Goal: Task Accomplishment & Management: Manage account settings

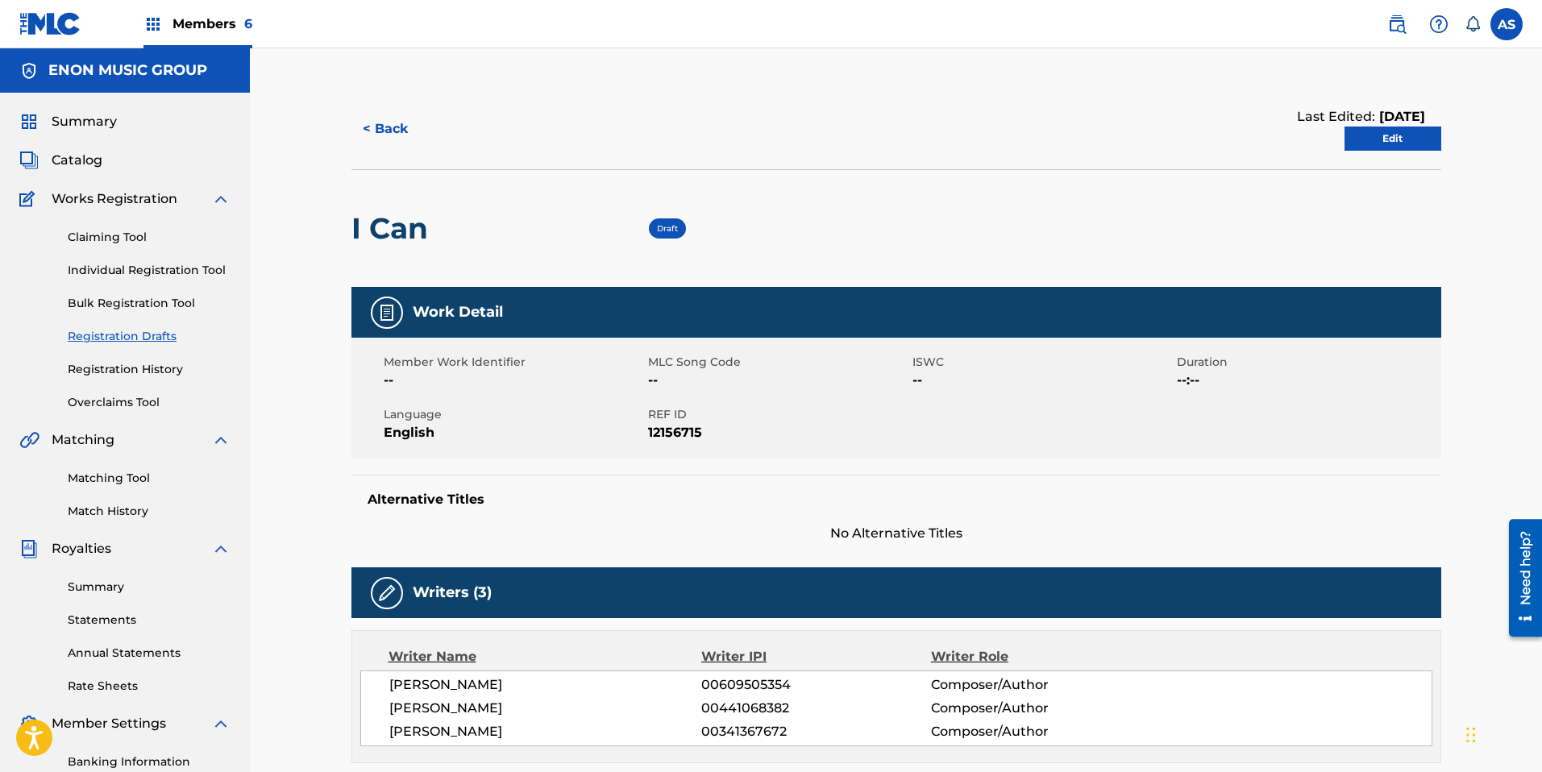
click at [1365, 143] on link "Edit" at bounding box center [1393, 139] width 97 height 24
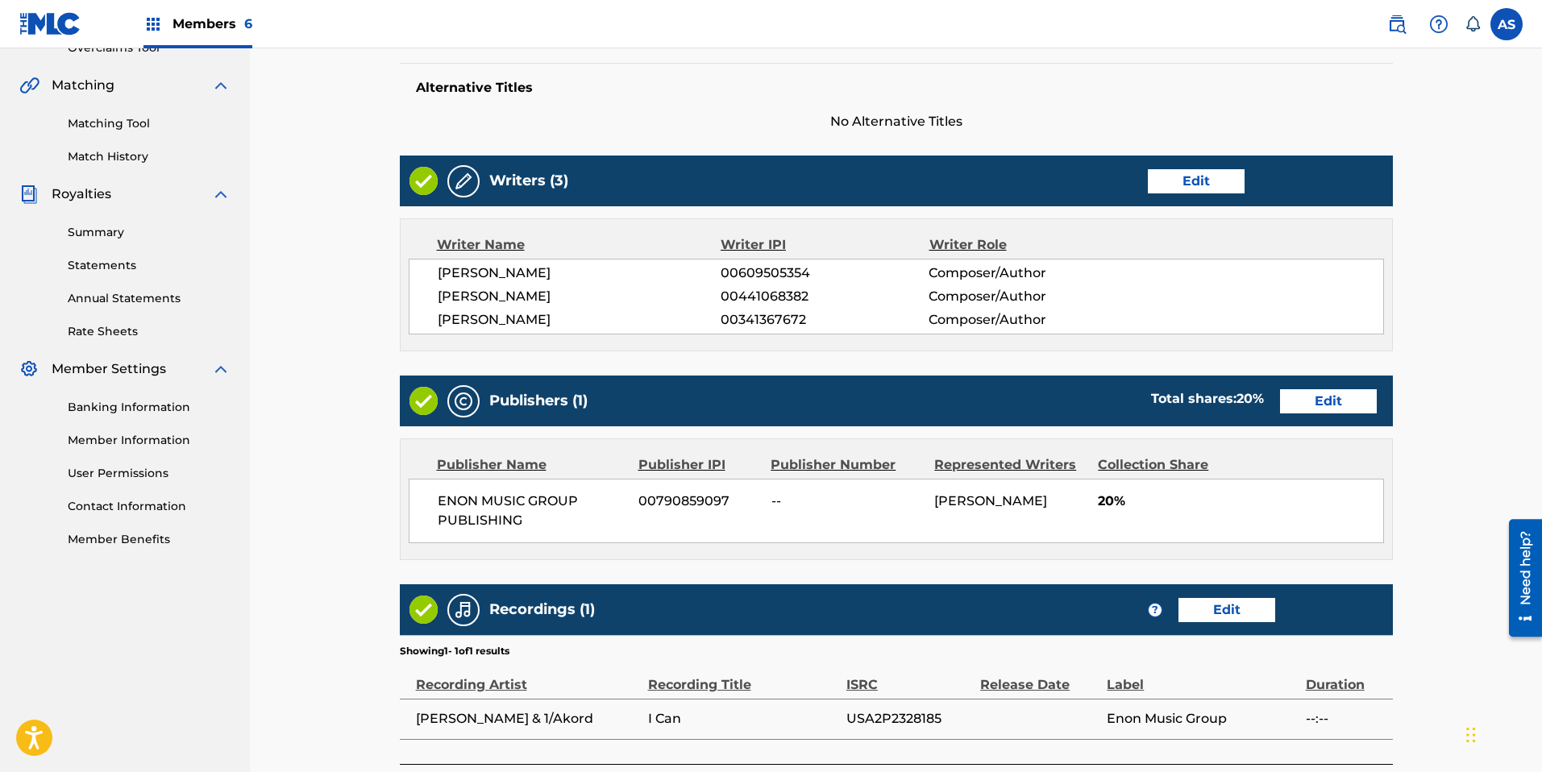
scroll to position [505, 0]
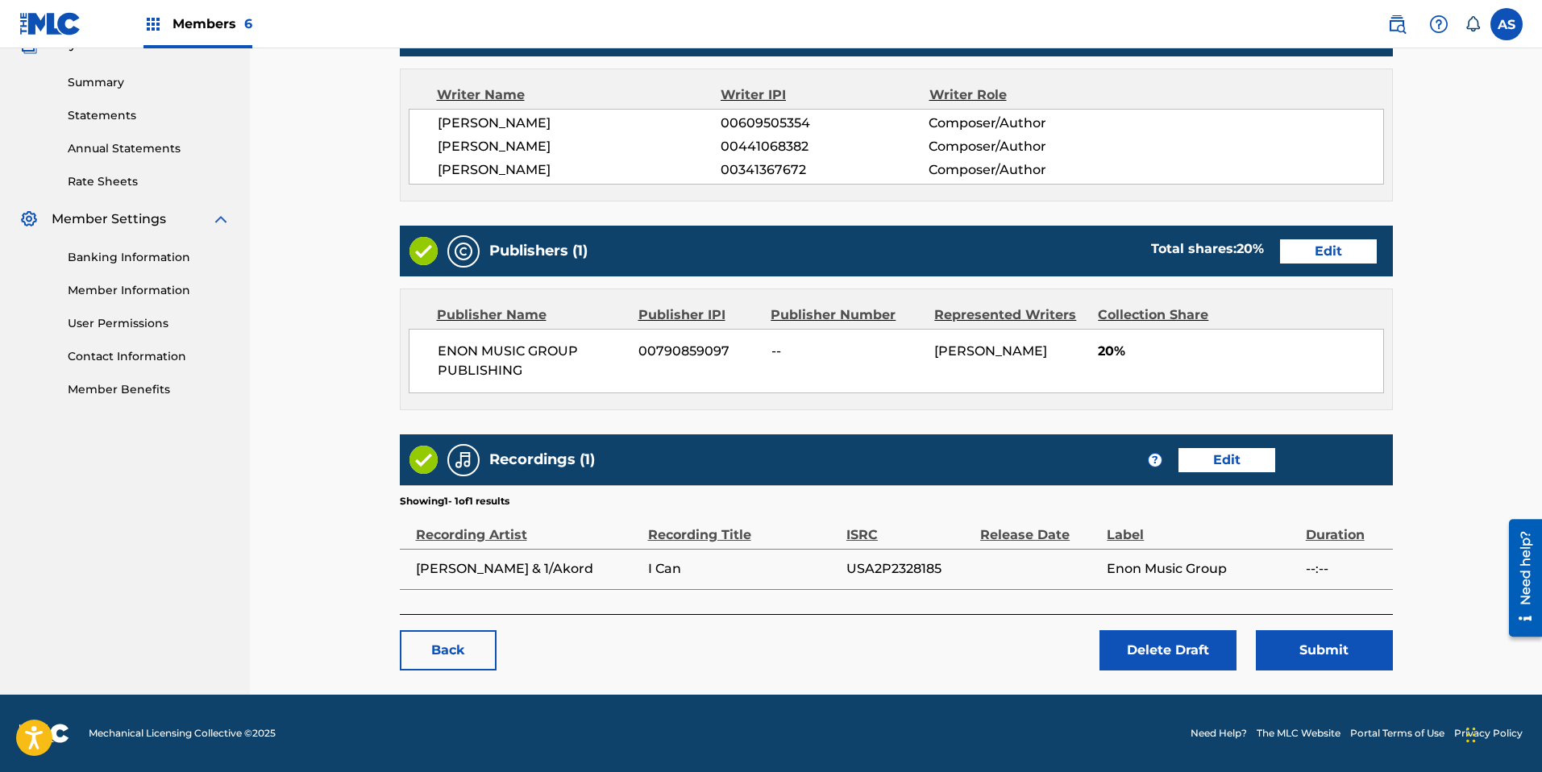
click at [1316, 642] on button "Submit" at bounding box center [1324, 650] width 137 height 40
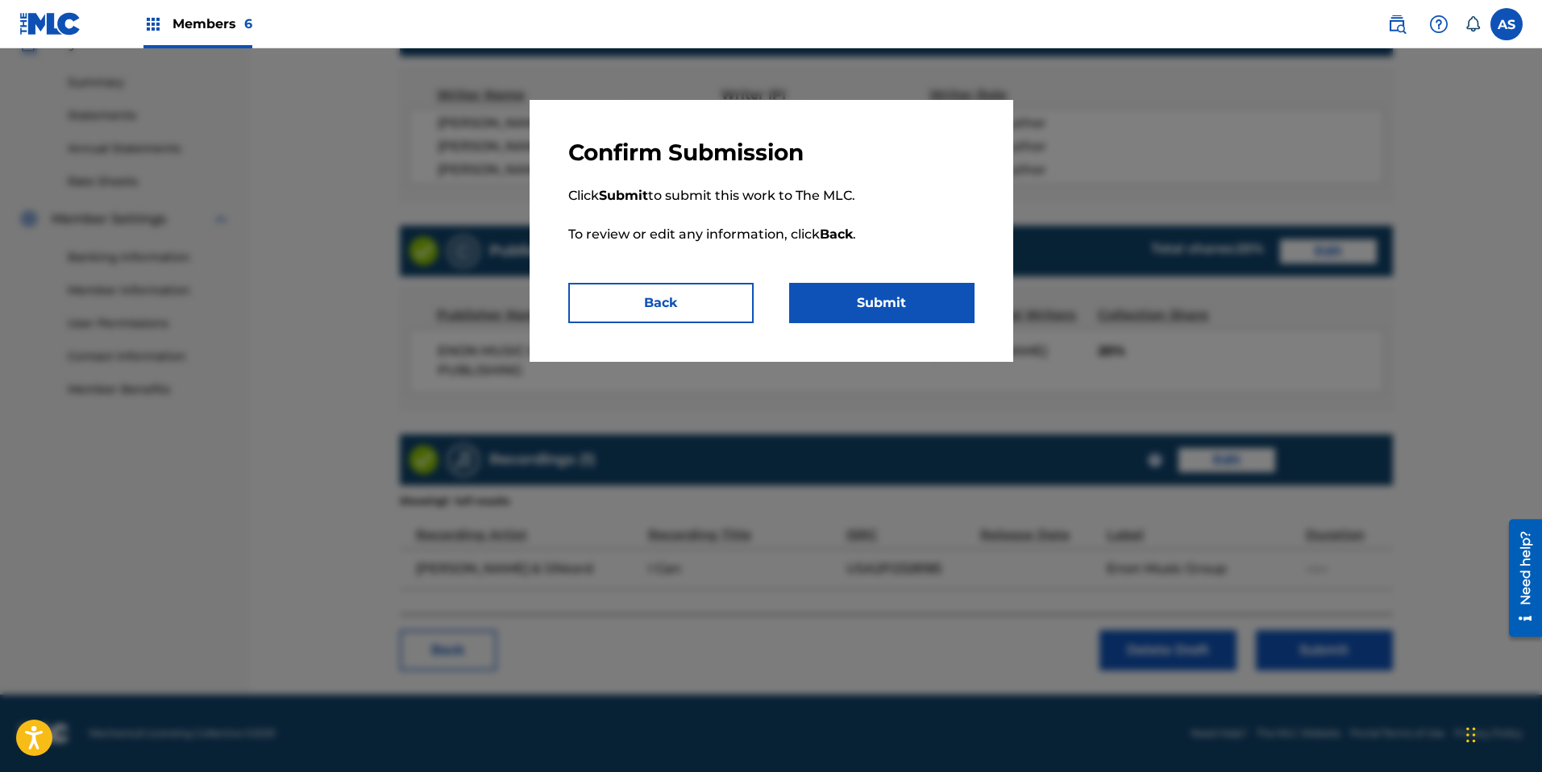
click at [833, 304] on button "Submit" at bounding box center [881, 303] width 185 height 40
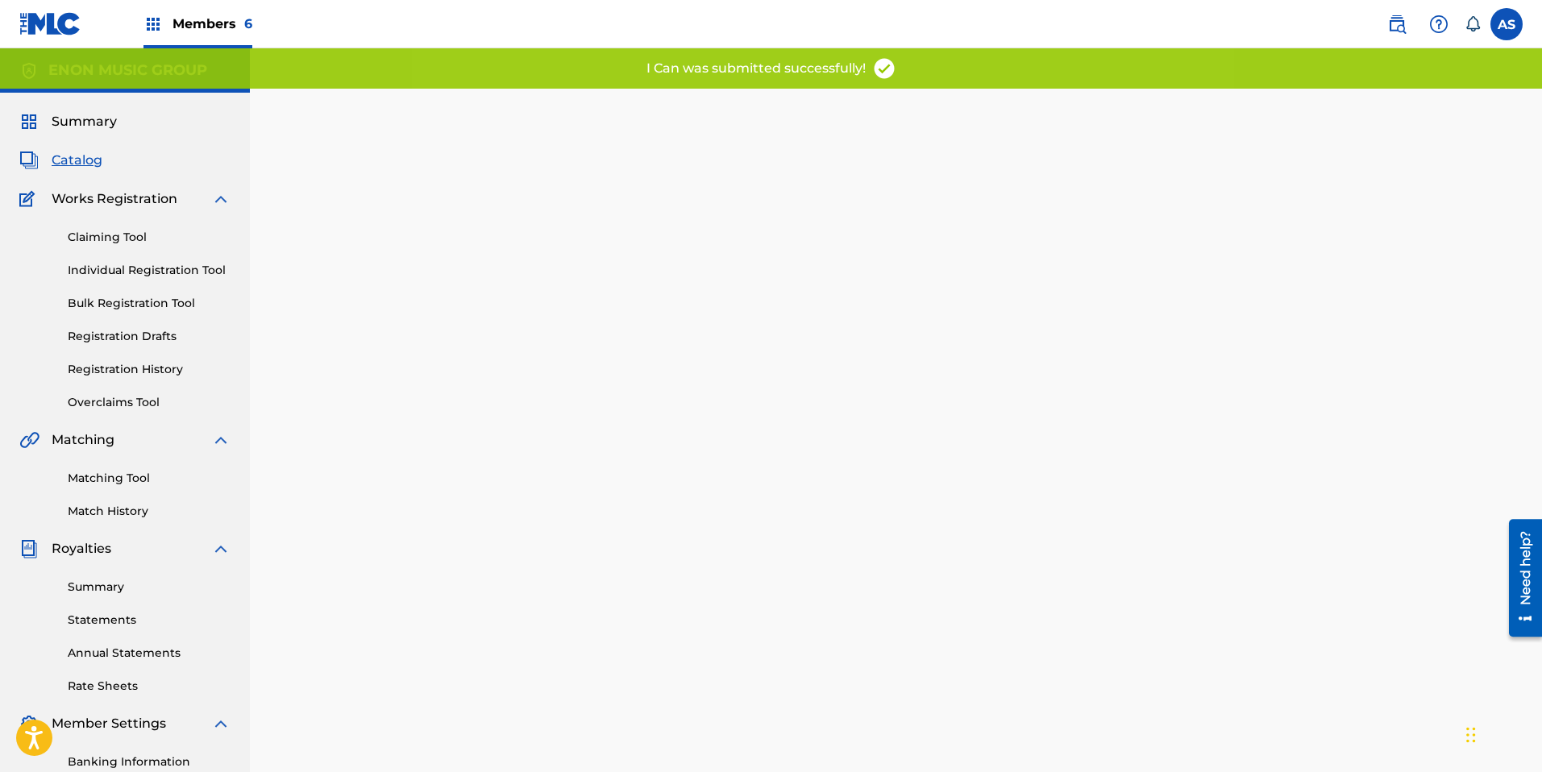
click at [172, 330] on link "Registration Drafts" at bounding box center [149, 336] width 163 height 17
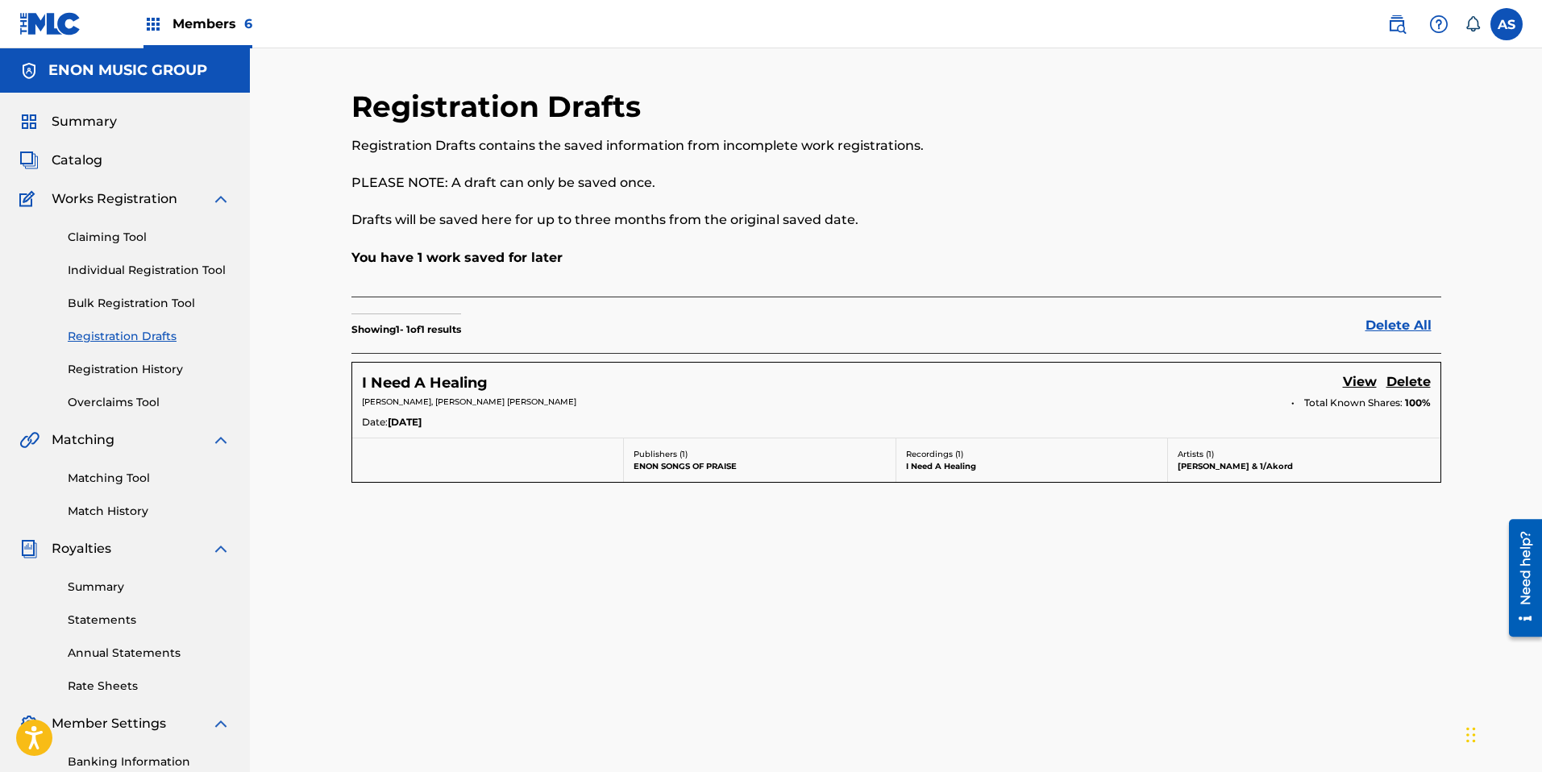
click at [1361, 380] on link "View" at bounding box center [1360, 383] width 34 height 22
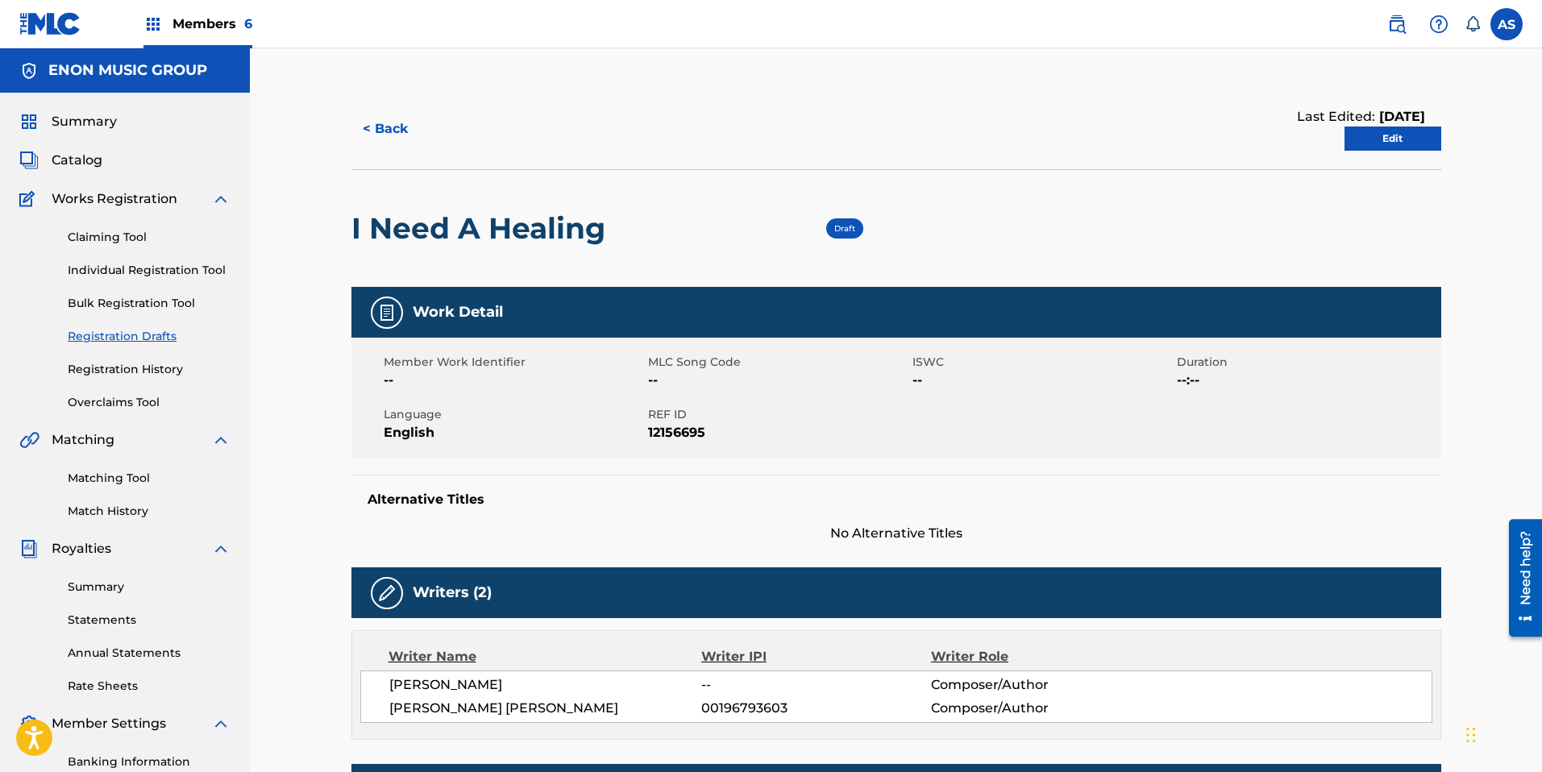
click at [1390, 135] on link "Edit" at bounding box center [1393, 139] width 97 height 24
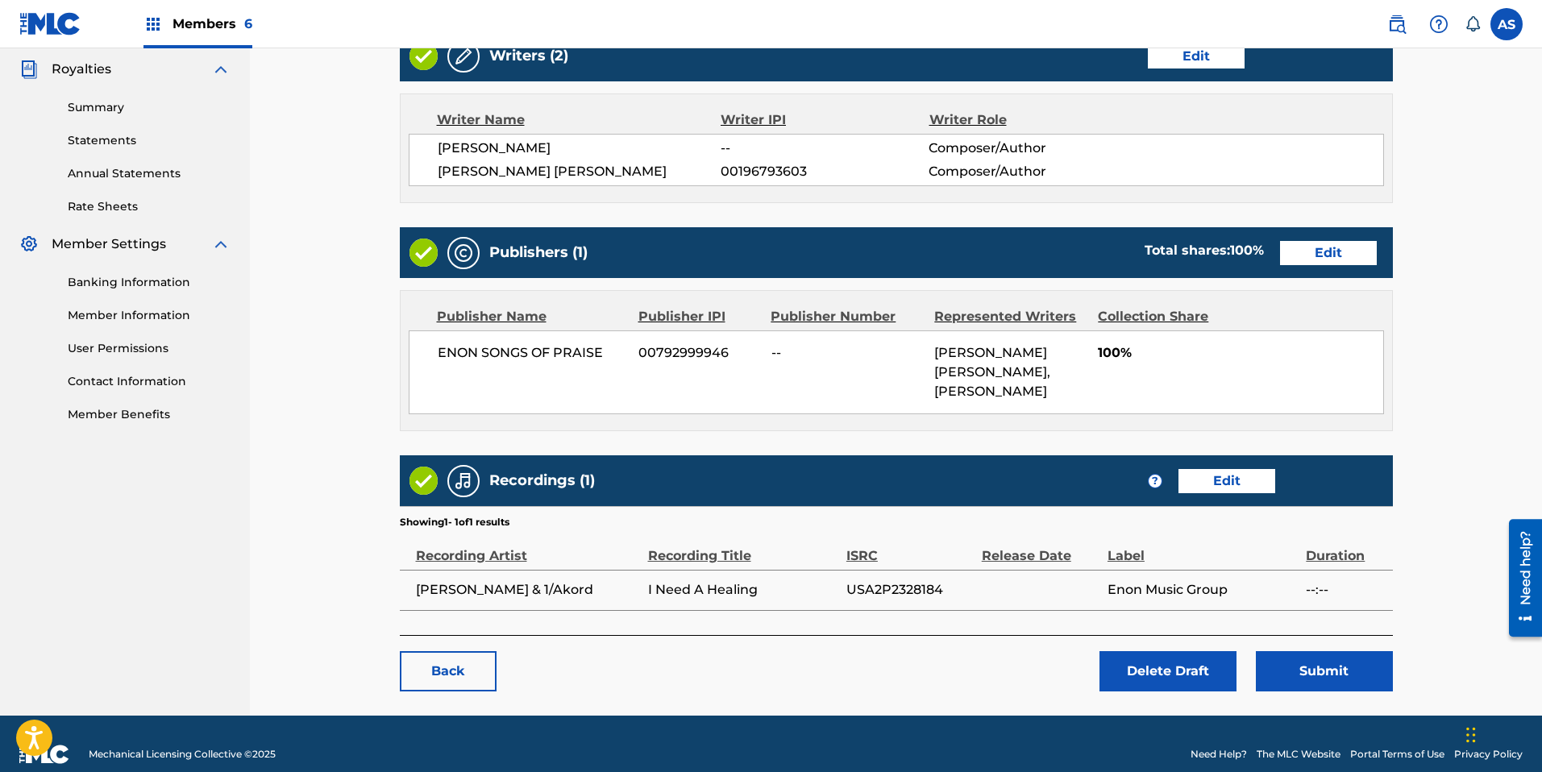
scroll to position [478, 0]
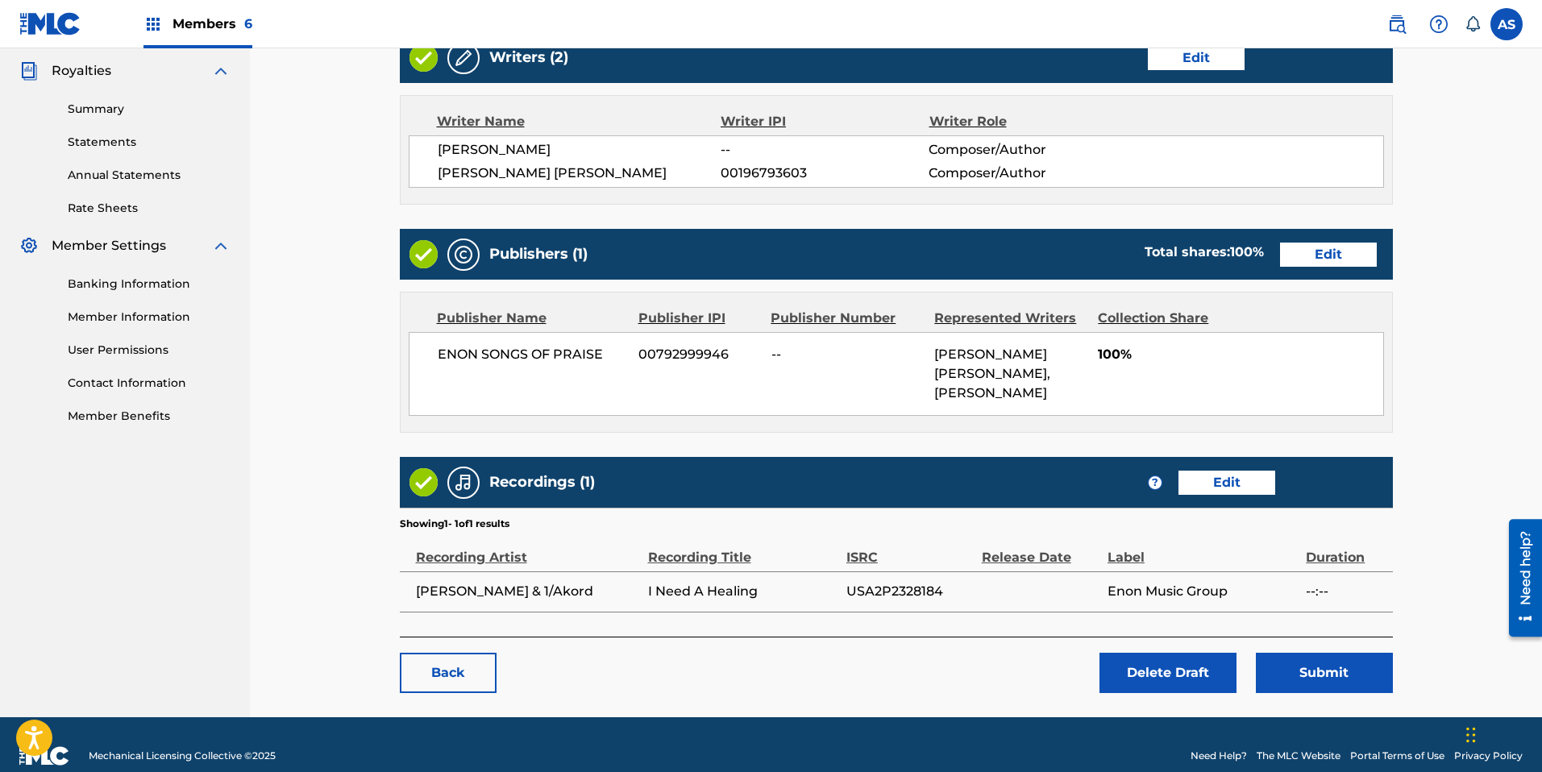
click at [1282, 671] on button "Submit" at bounding box center [1324, 673] width 137 height 40
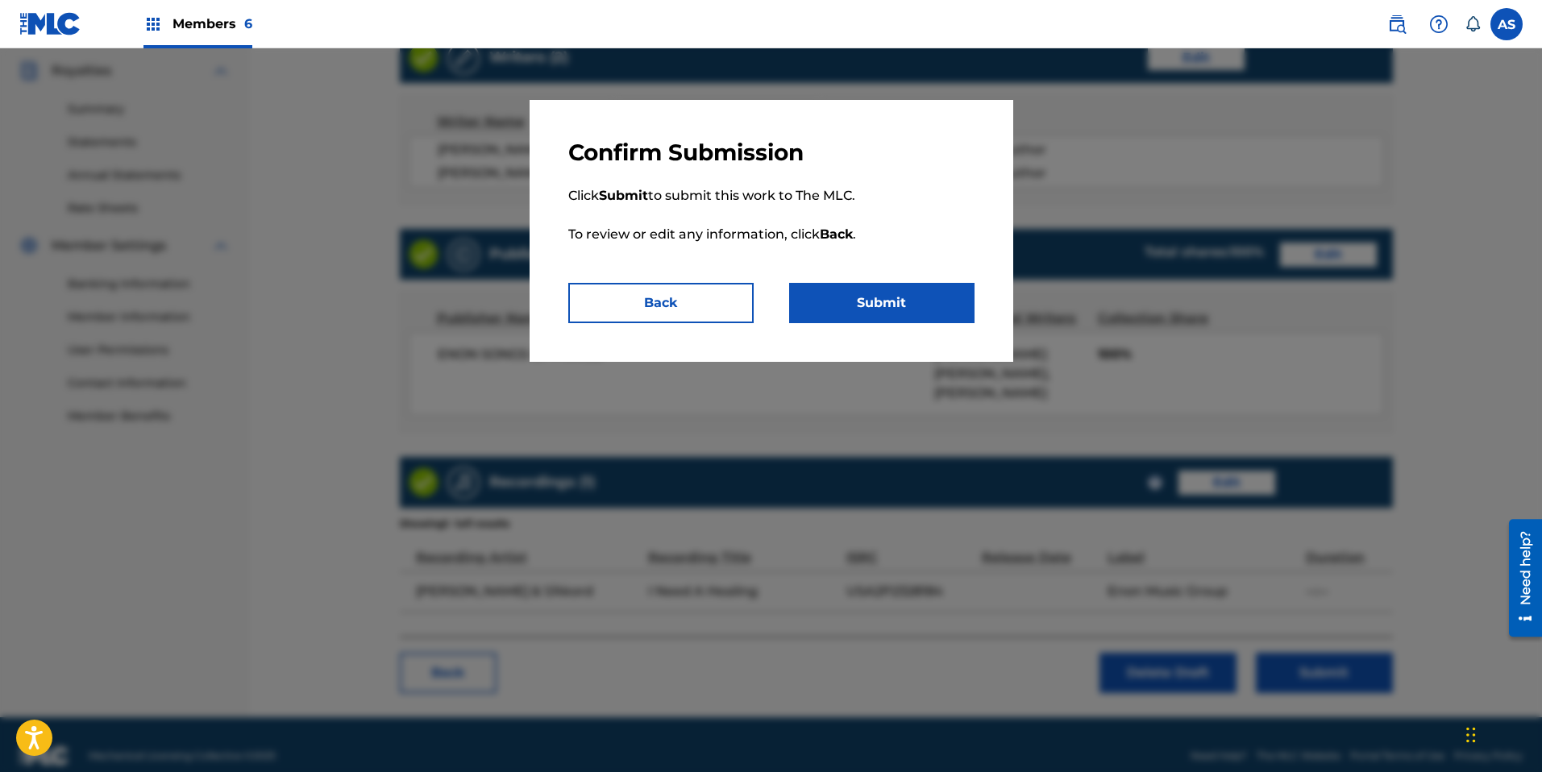
click at [834, 298] on button "Submit" at bounding box center [881, 303] width 185 height 40
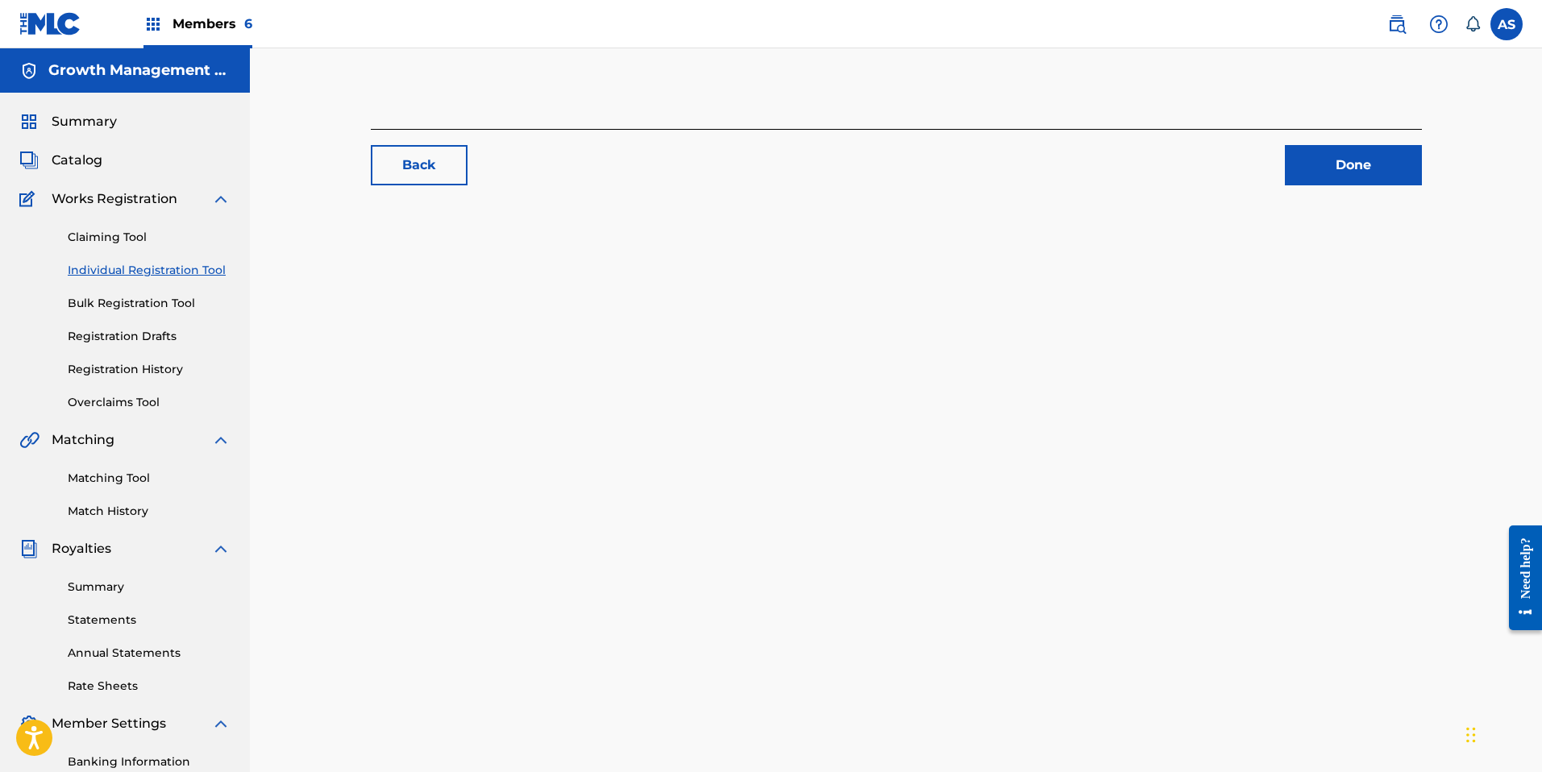
click at [231, 28] on span "Members 6" at bounding box center [213, 24] width 80 height 19
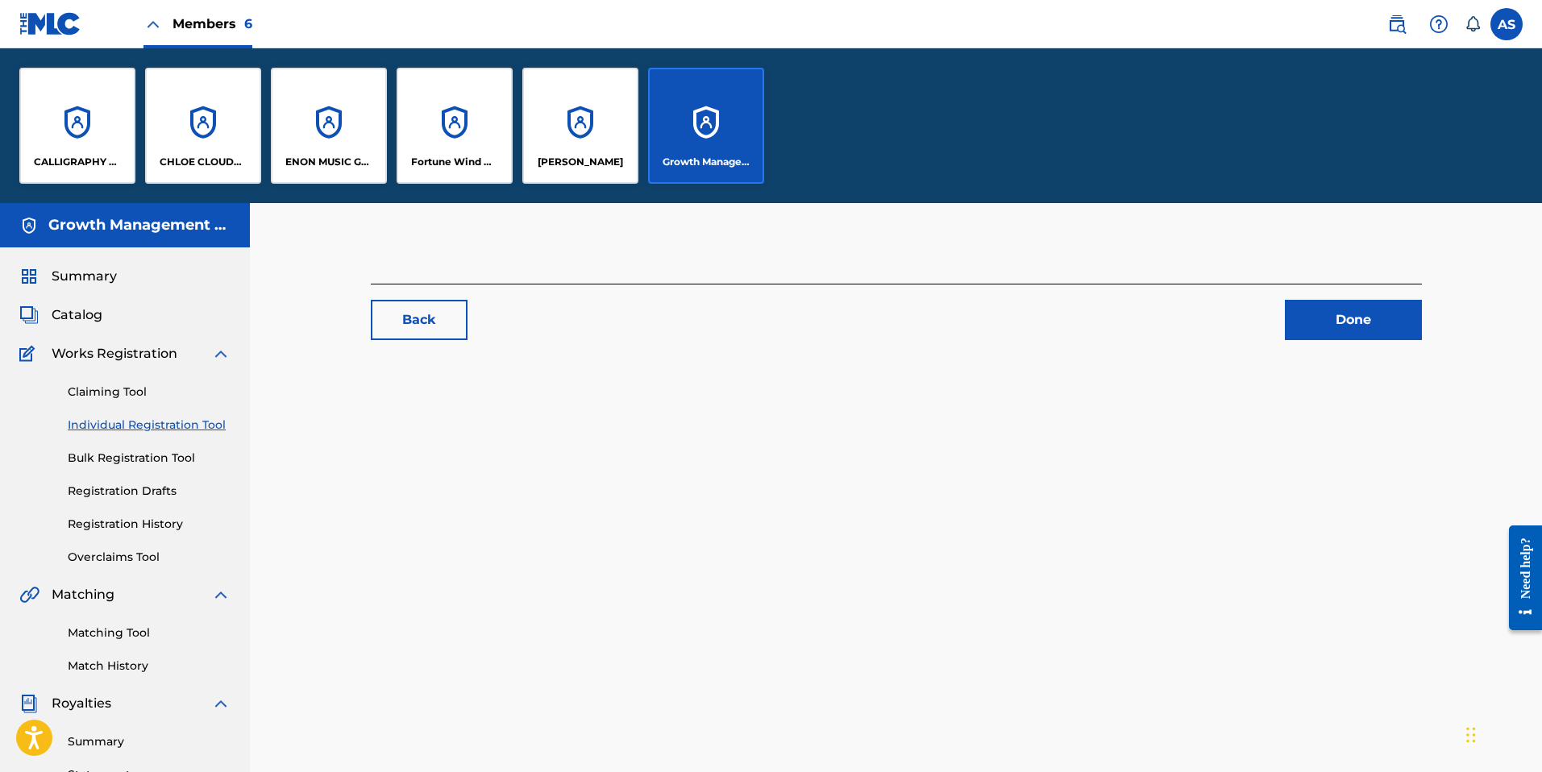
click at [314, 135] on div "ENON MUSIC GROUP" at bounding box center [329, 126] width 116 height 116
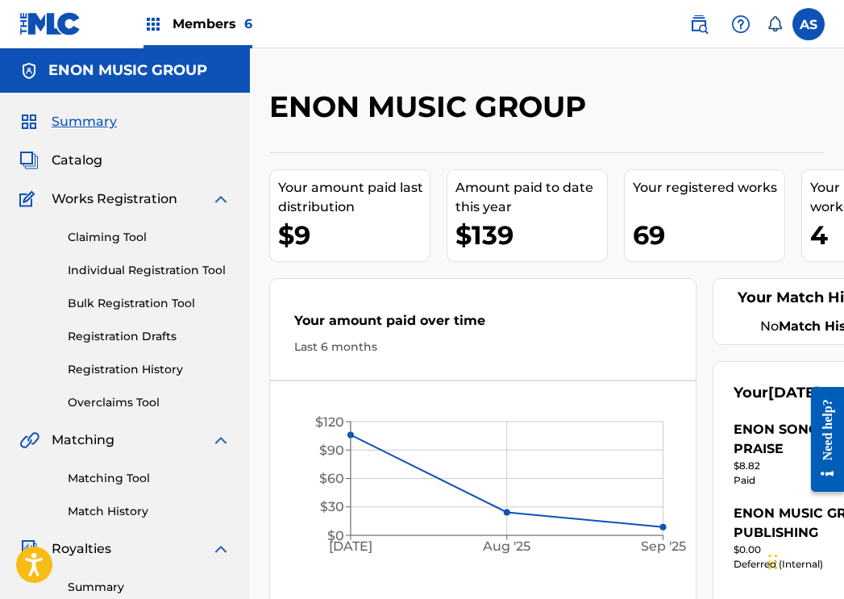
click at [67, 152] on span "Catalog" at bounding box center [77, 160] width 51 height 19
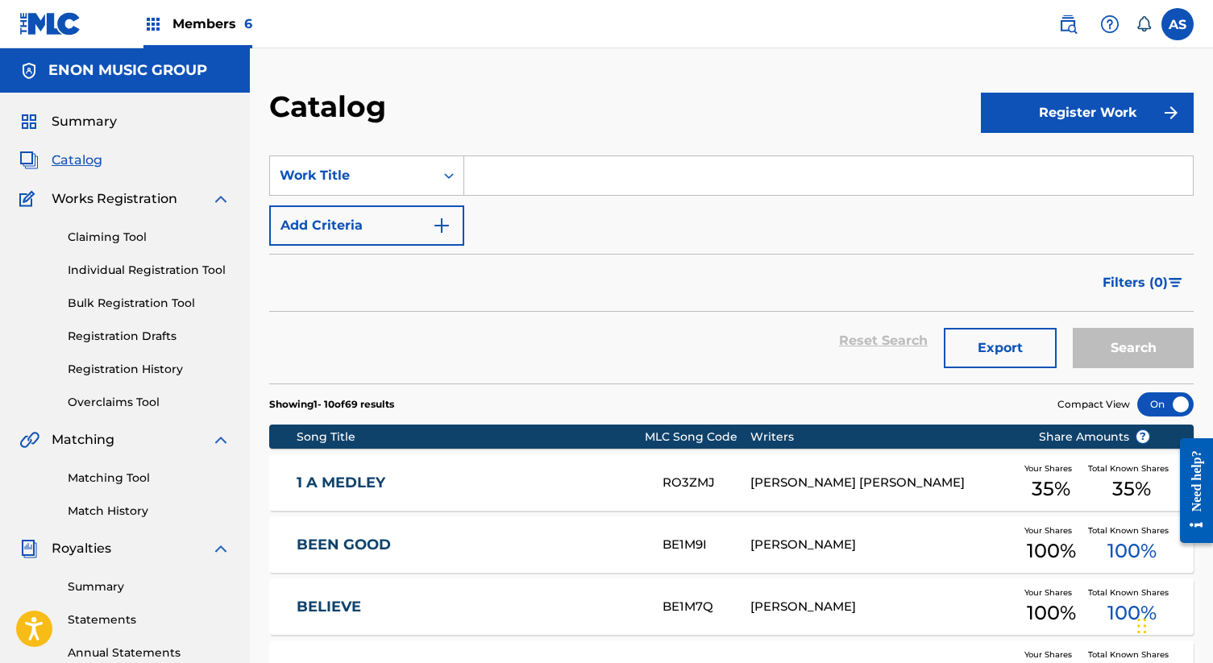
click at [422, 541] on link "BEEN GOOD" at bounding box center [469, 545] width 344 height 19
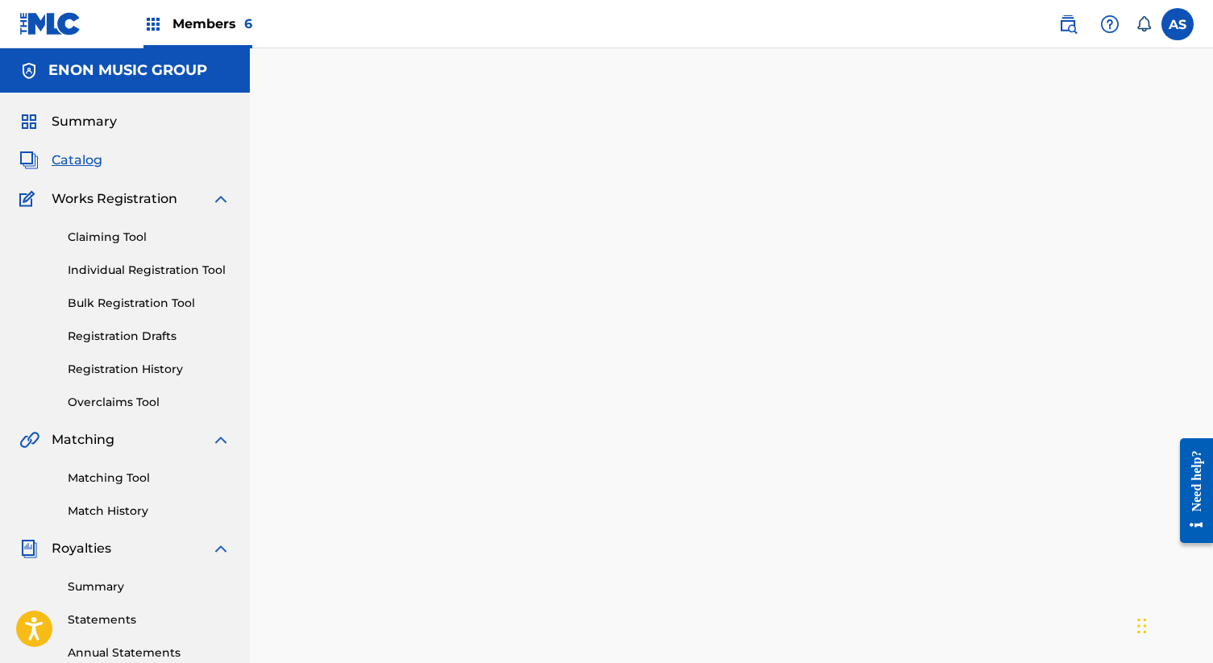
click at [422, 541] on div at bounding box center [731, 505] width 963 height 833
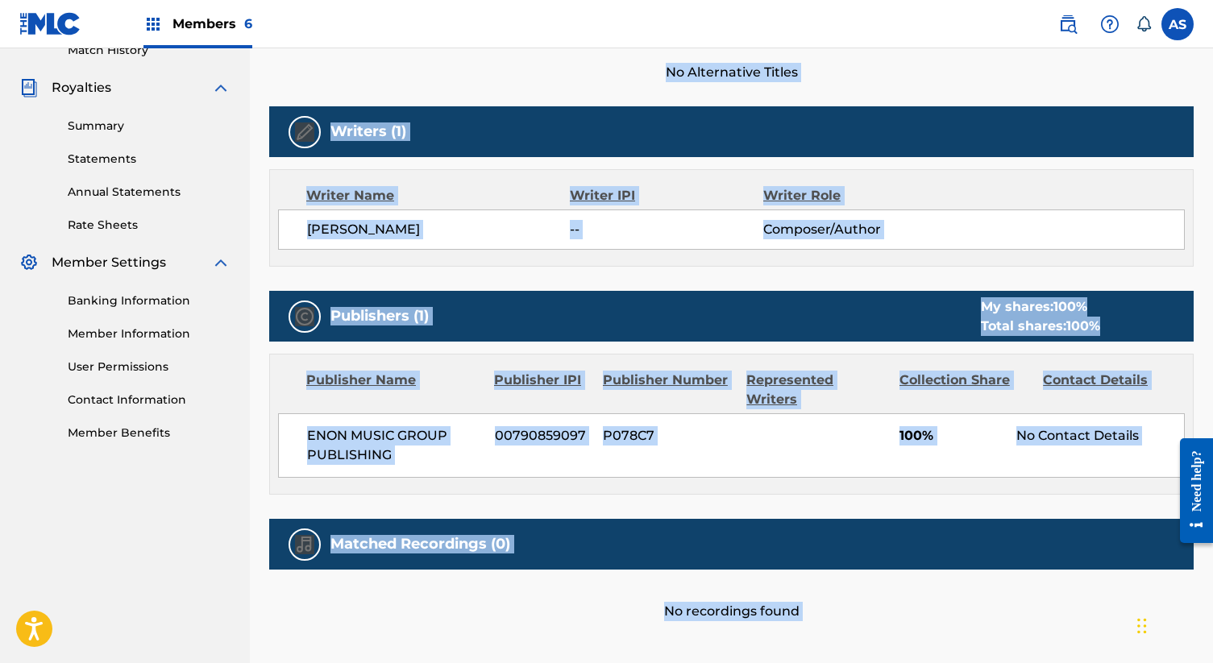
scroll to position [462, 0]
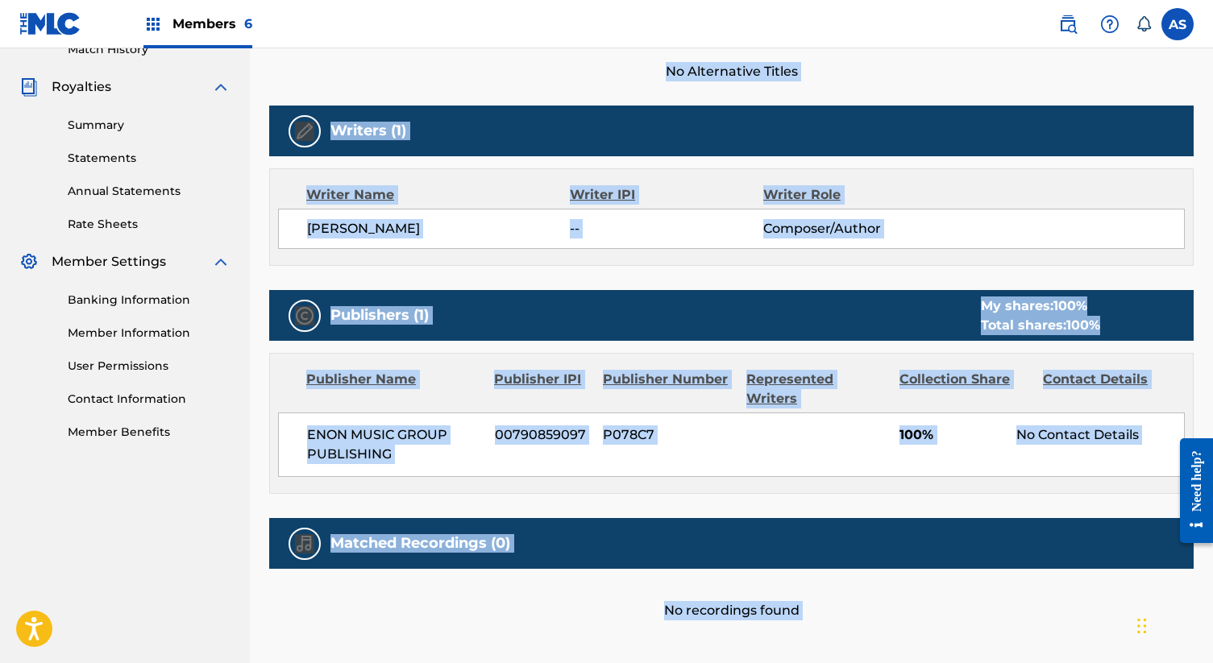
click at [739, 422] on div "ENON MUSIC GROUP PUBLISHING 00790859097 P078C7 100% No Contact Details" at bounding box center [731, 445] width 907 height 64
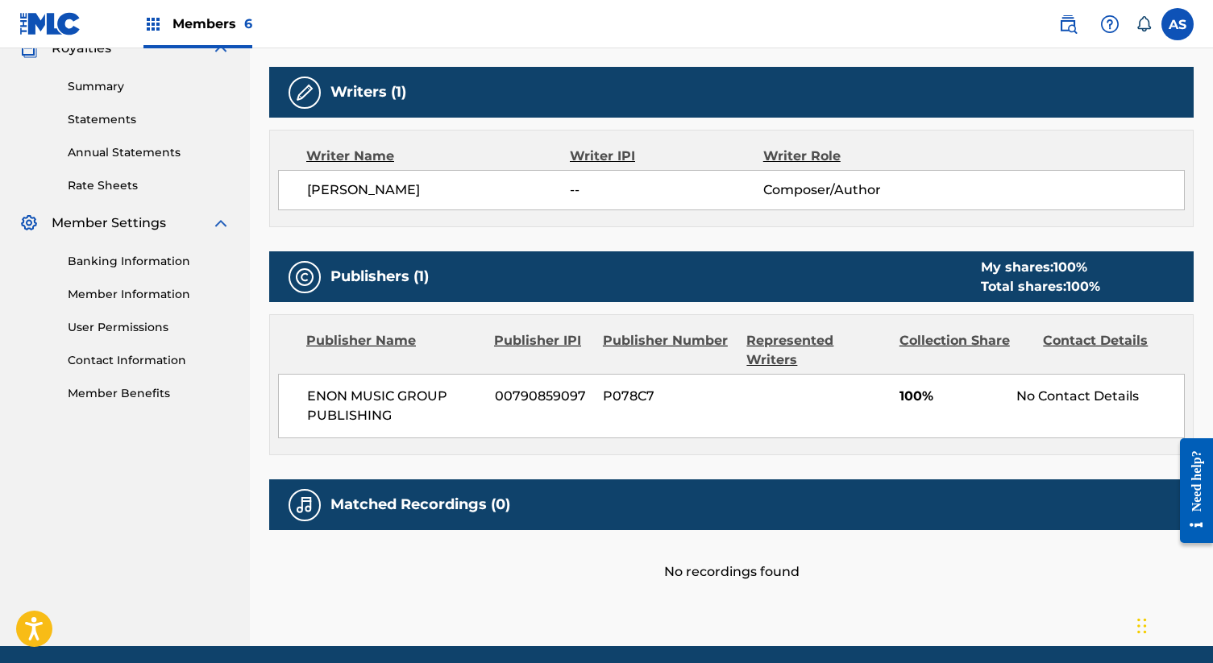
scroll to position [493, 0]
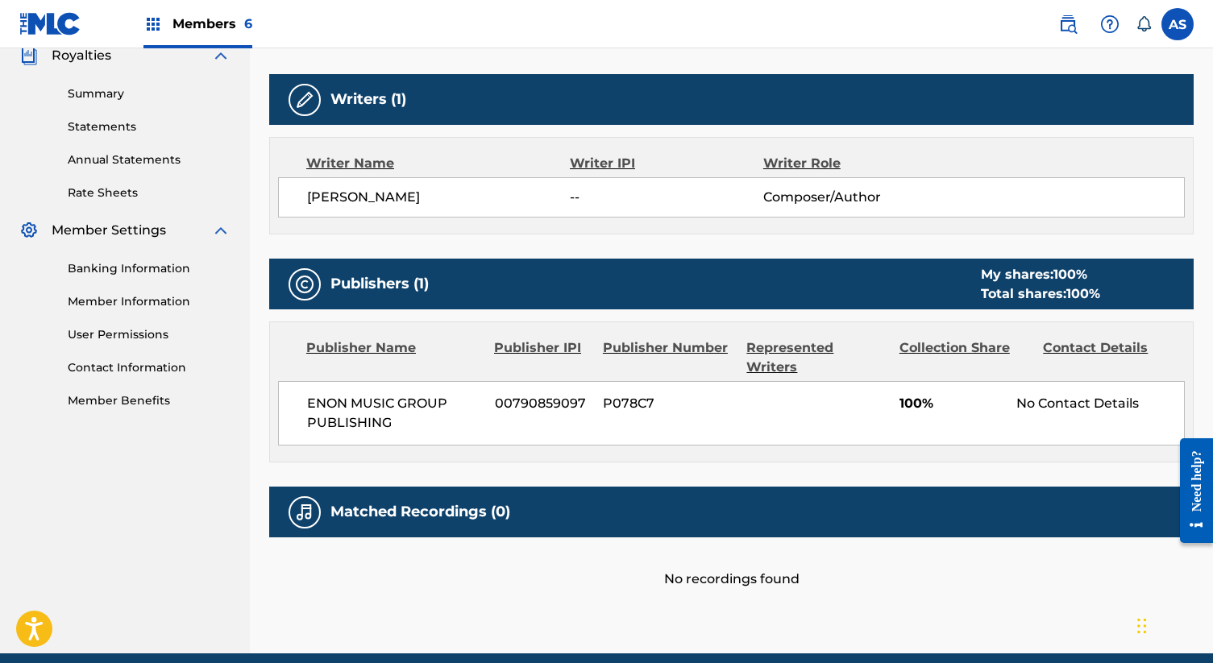
click at [577, 394] on span "00790859097" at bounding box center [543, 403] width 97 height 19
drag, startPoint x: 586, startPoint y: 382, endPoint x: 496, endPoint y: 381, distance: 90.3
click at [496, 394] on span "00790859097" at bounding box center [543, 403] width 97 height 19
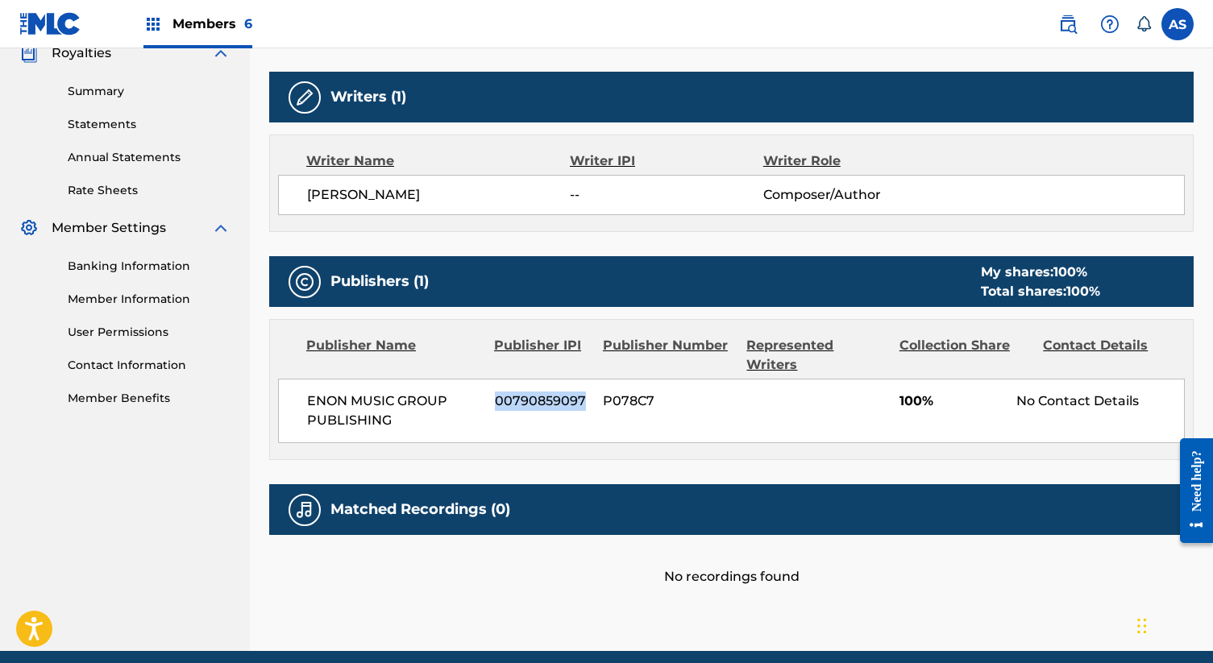
scroll to position [487, 0]
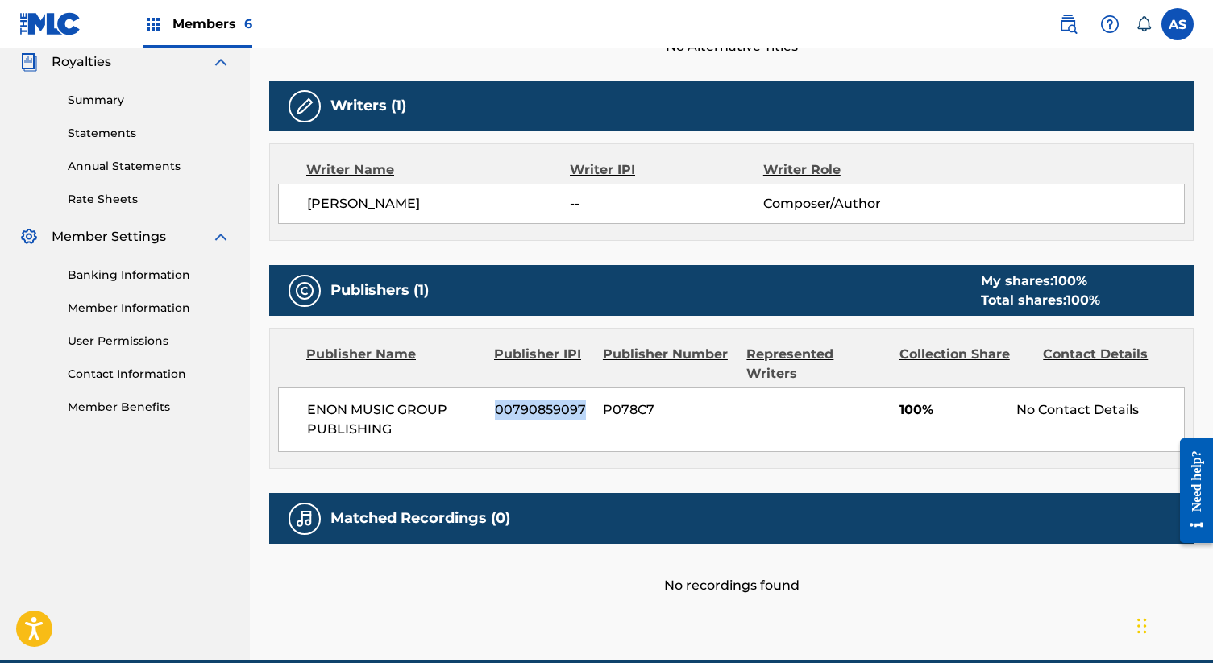
copy span "00790859097"
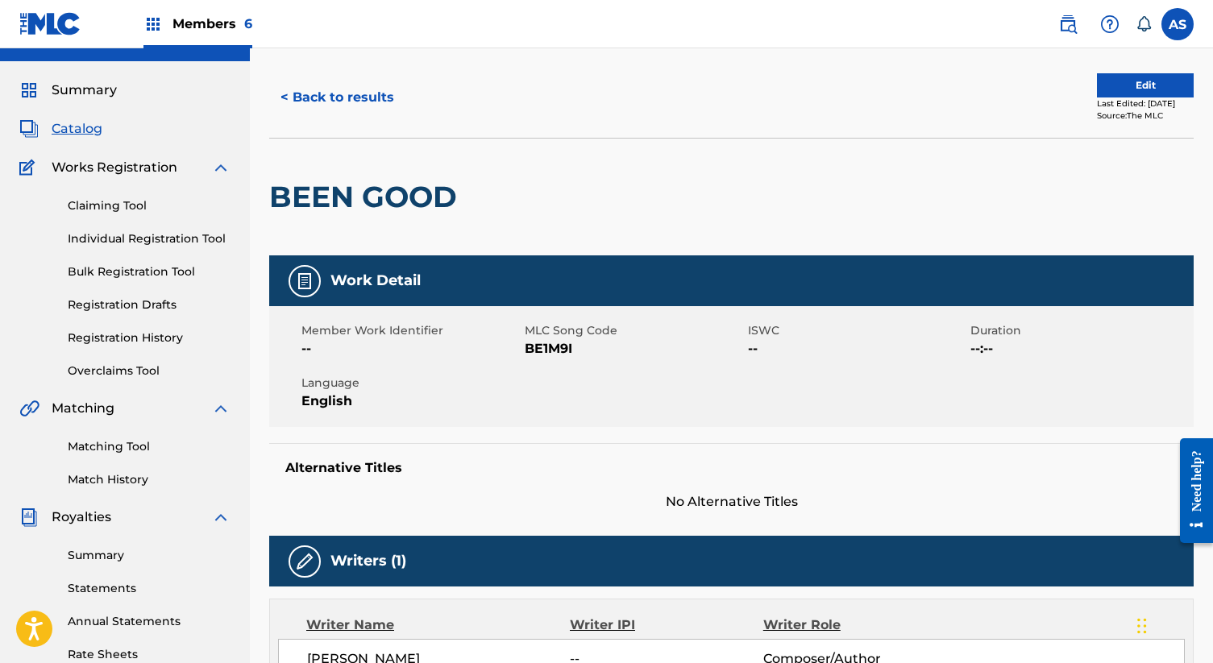
scroll to position [0, 0]
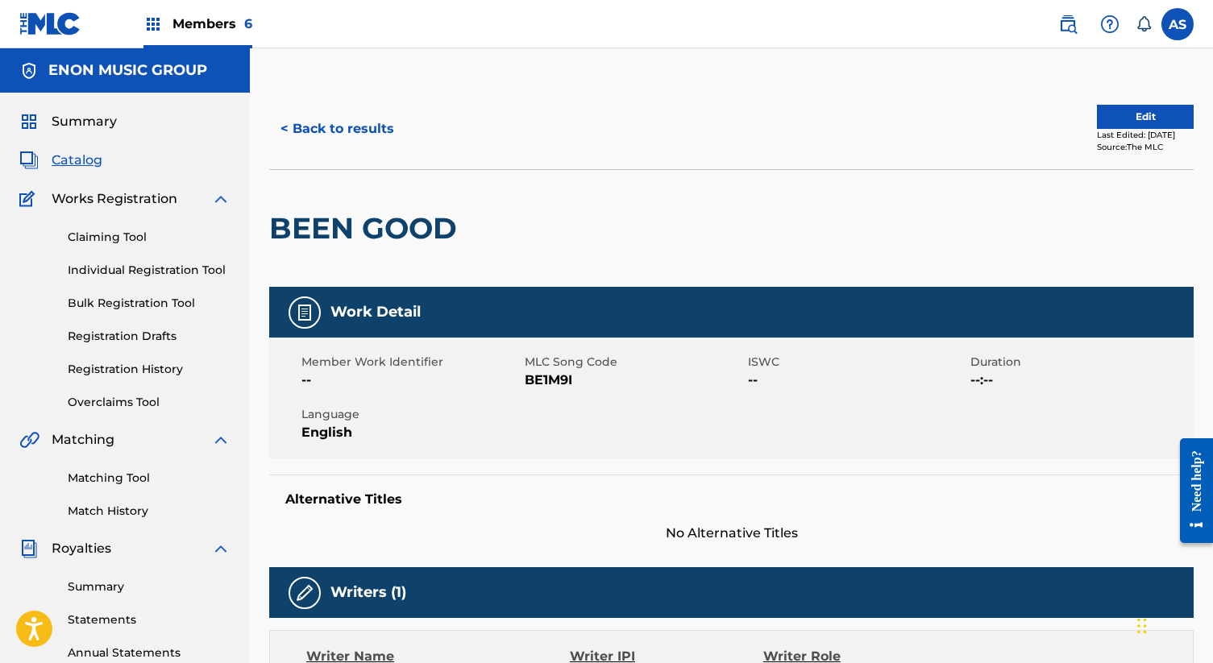
click at [105, 127] on span "Summary" at bounding box center [84, 121] width 65 height 19
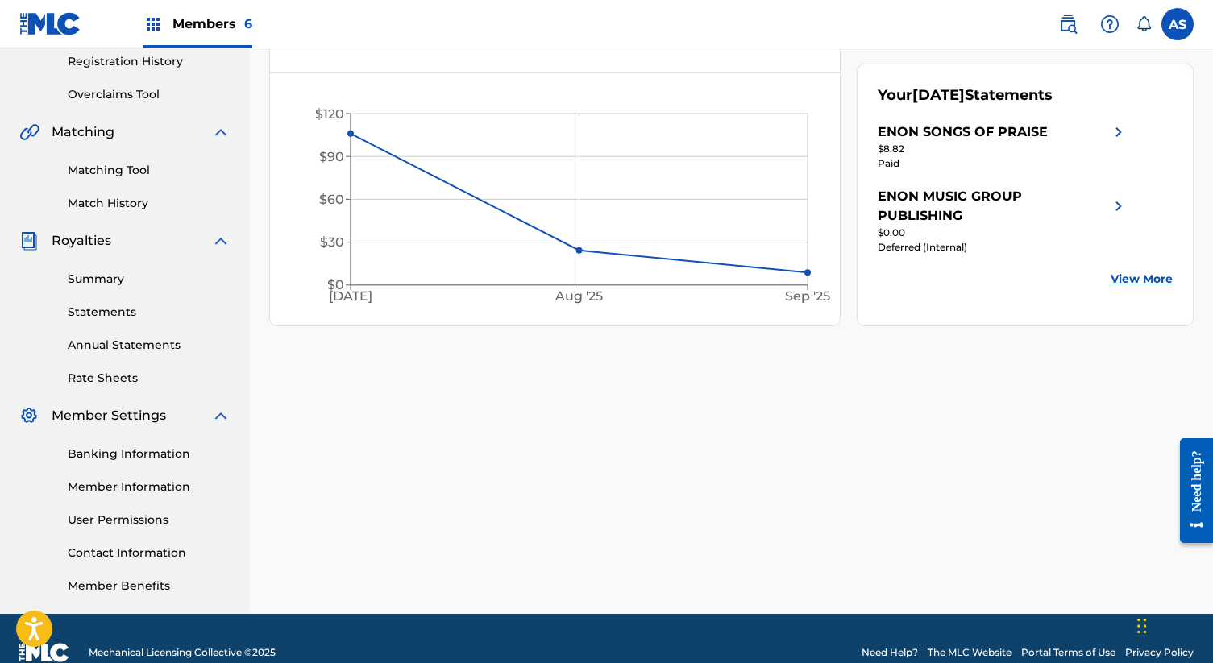
scroll to position [336, 0]
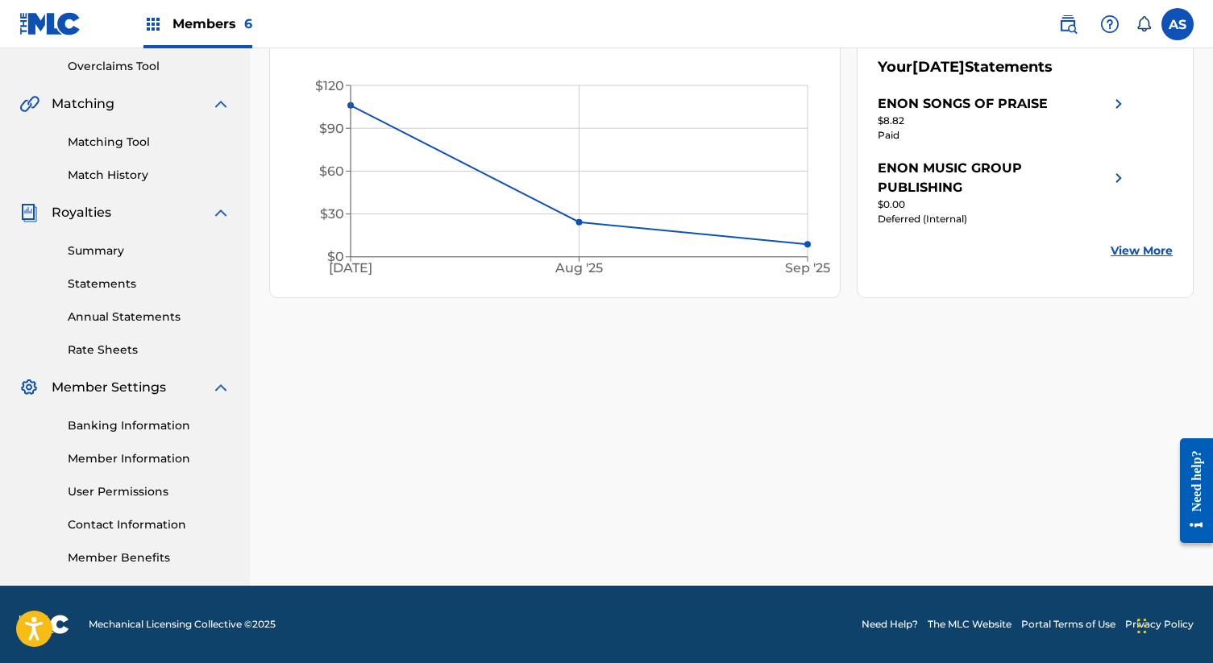
click at [138, 463] on link "Member Information" at bounding box center [149, 459] width 163 height 17
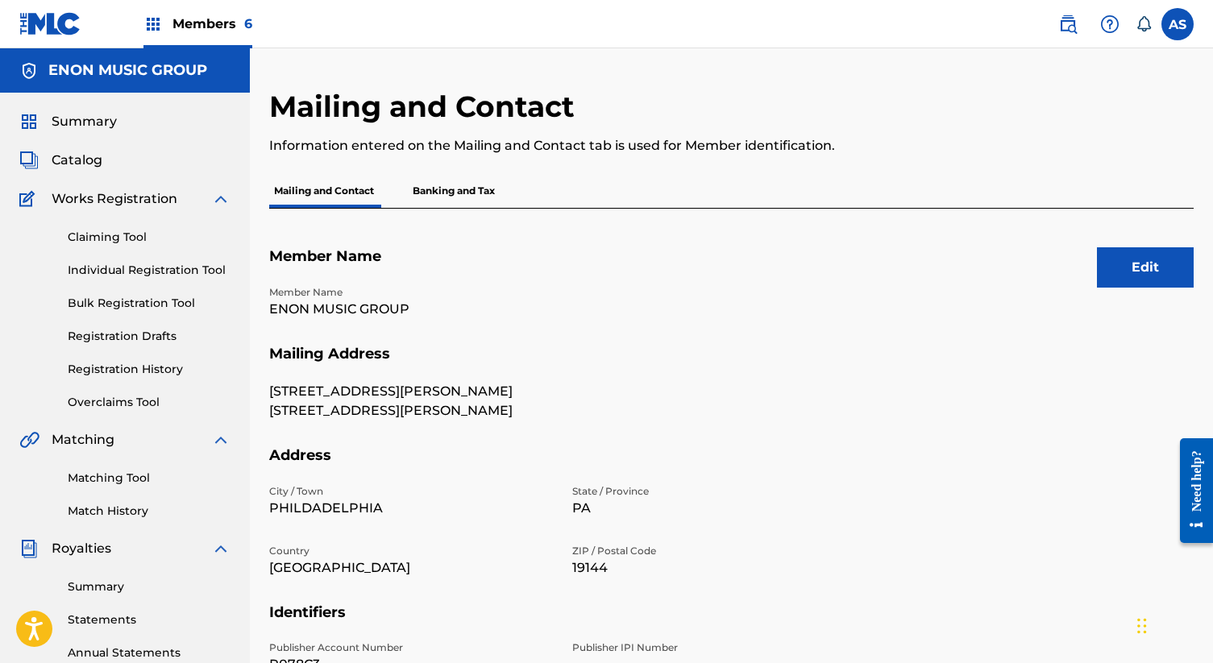
drag, startPoint x: 436, startPoint y: 402, endPoint x: 422, endPoint y: 396, distance: 15.9
click at [436, 403] on p "[STREET_ADDRESS][PERSON_NAME]" at bounding box center [411, 410] width 284 height 19
drag, startPoint x: 420, startPoint y: 396, endPoint x: 263, endPoint y: 393, distance: 157.2
click at [263, 393] on div "Mailing and Contact Information entered on the Mailing and Contact tab is used …" at bounding box center [731, 505] width 963 height 833
click at [410, 390] on p "[STREET_ADDRESS][PERSON_NAME]" at bounding box center [411, 391] width 284 height 19
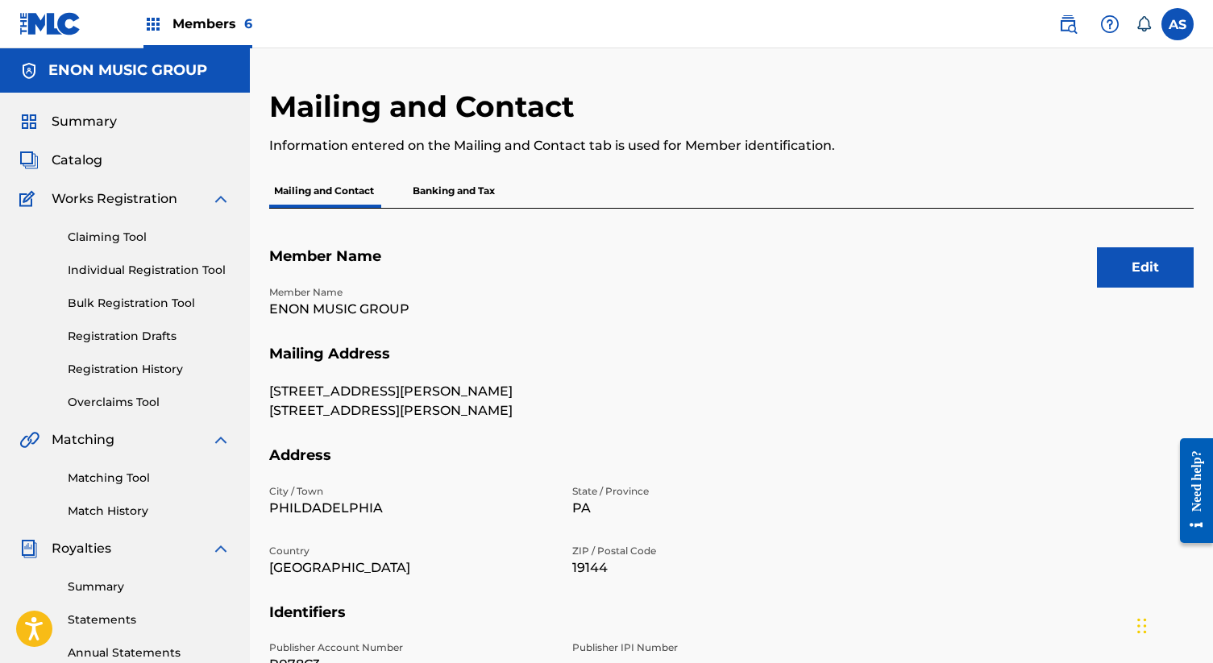
scroll to position [3, 0]
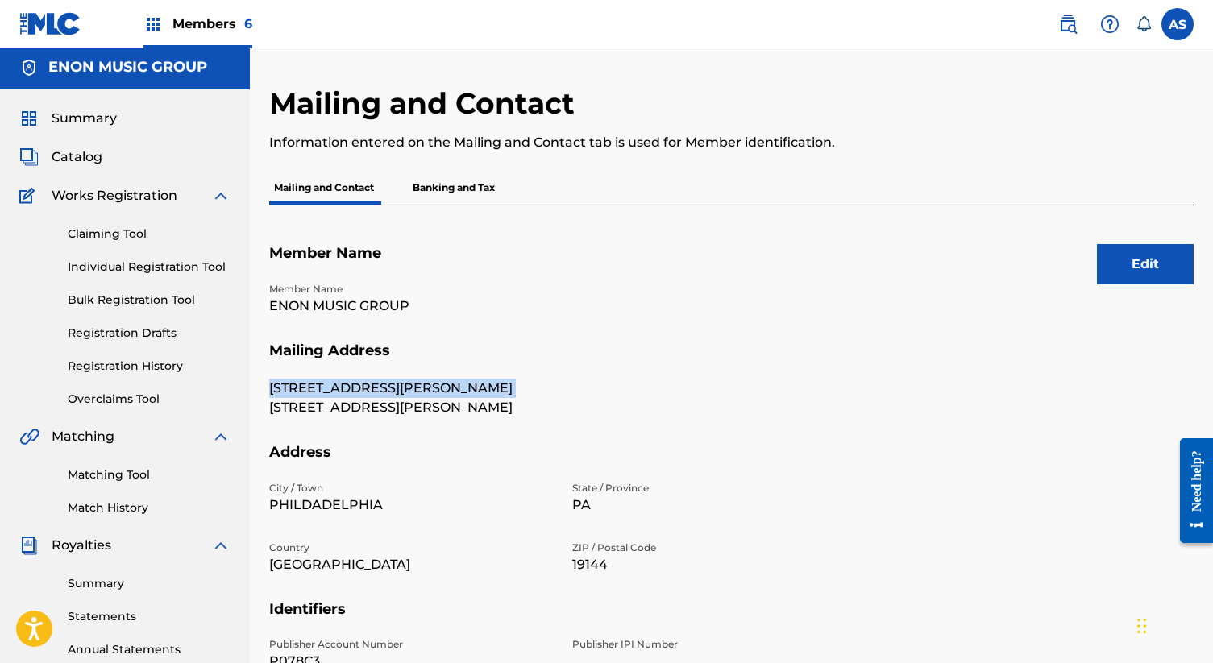
drag, startPoint x: 410, startPoint y: 390, endPoint x: 260, endPoint y: 393, distance: 150.8
click at [260, 393] on div "Mailing and Contact Information entered on the Mailing and Contact tab is used …" at bounding box center [731, 501] width 963 height 833
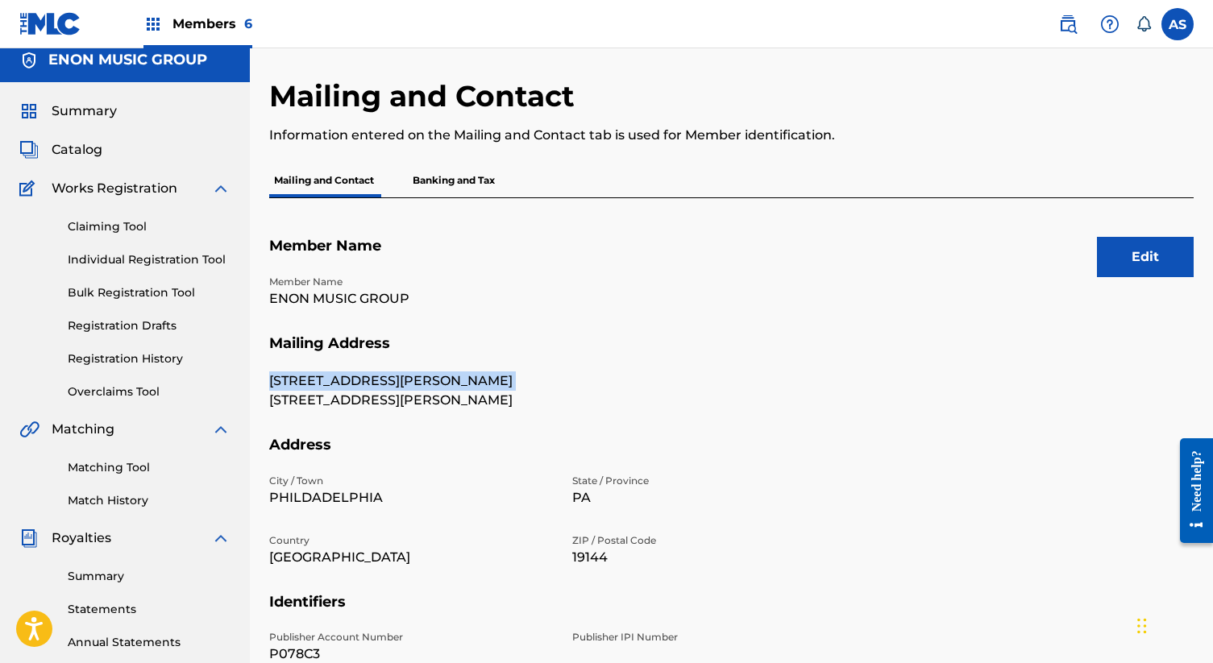
scroll to position [9, 0]
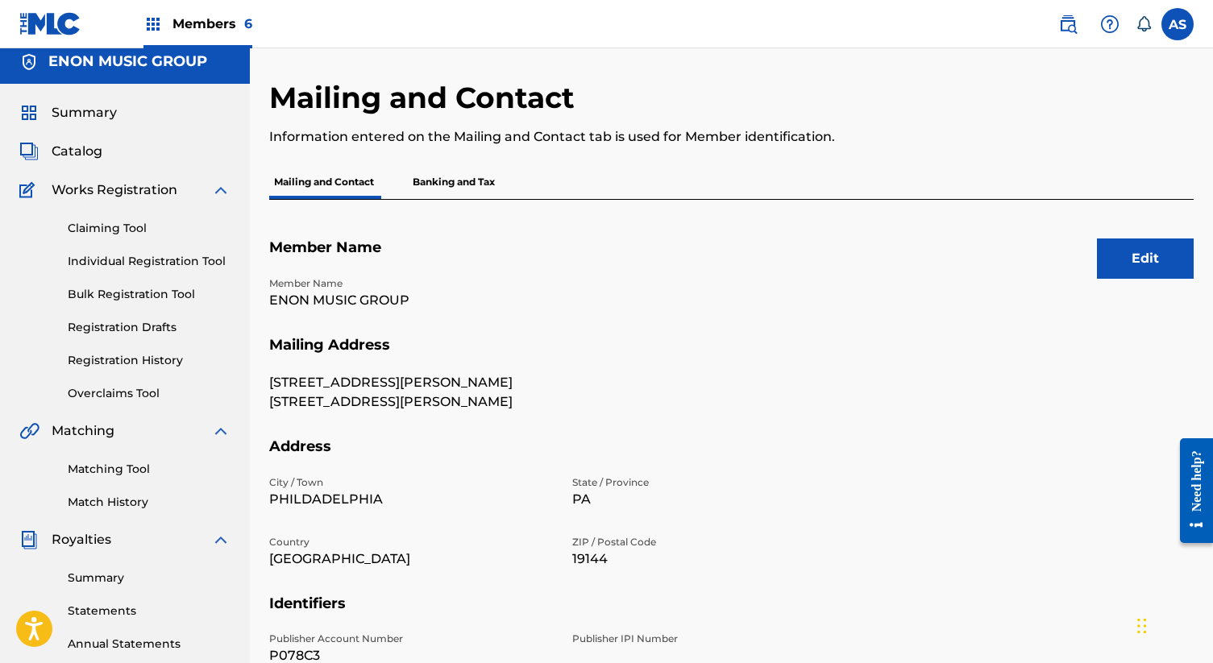
drag, startPoint x: 123, startPoint y: 148, endPoint x: 89, endPoint y: 148, distance: 33.9
click at [123, 148] on div "Catalog" at bounding box center [124, 151] width 211 height 19
click at [89, 148] on span "Catalog" at bounding box center [77, 151] width 51 height 19
